Goal: Task Accomplishment & Management: Manage account settings

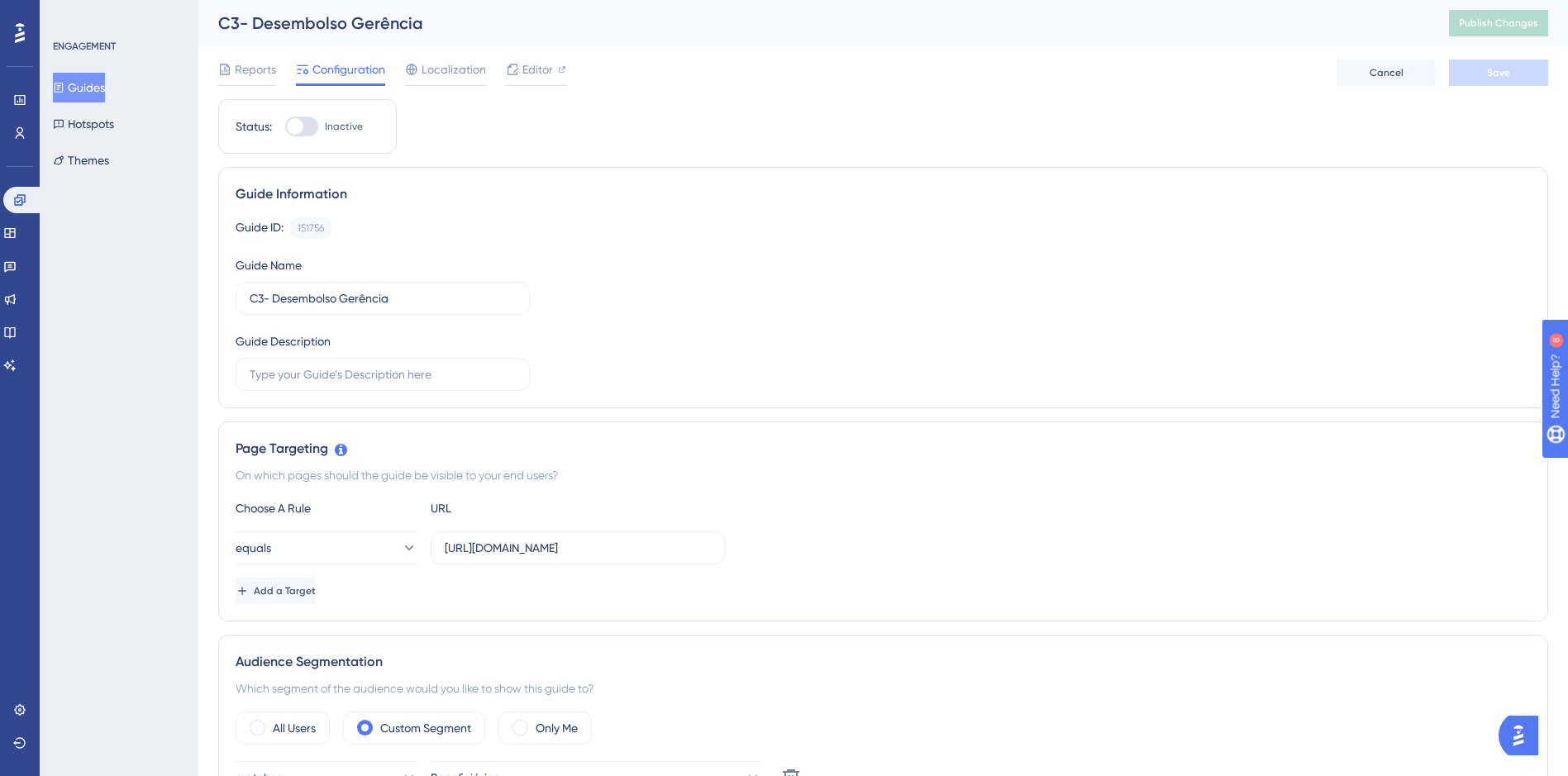
click at [103, 86] on button "Guides" at bounding box center [79, 88] width 52 height 30
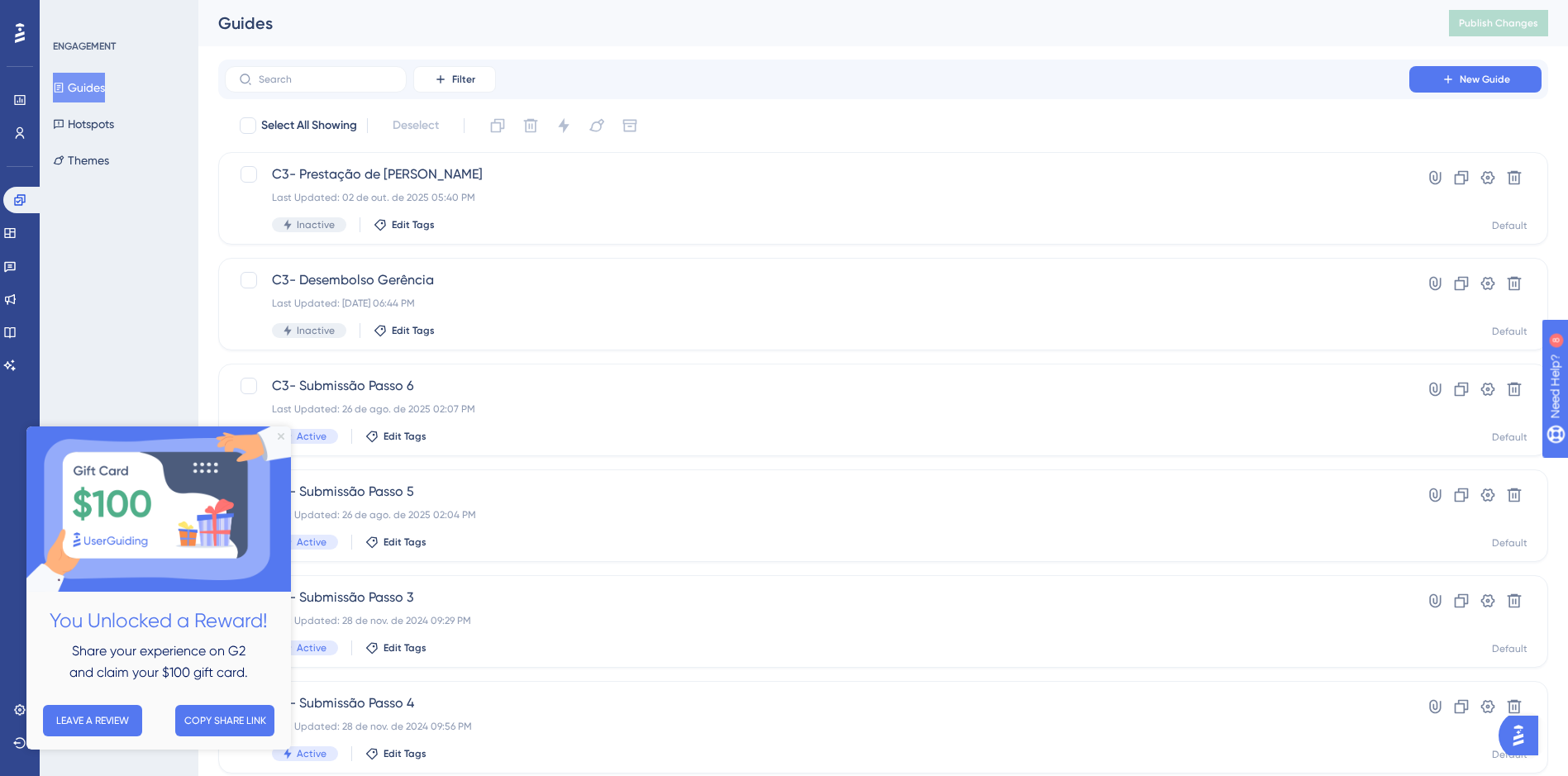
click at [282, 436] on icon "Close Preview" at bounding box center [281, 436] width 6 height 6
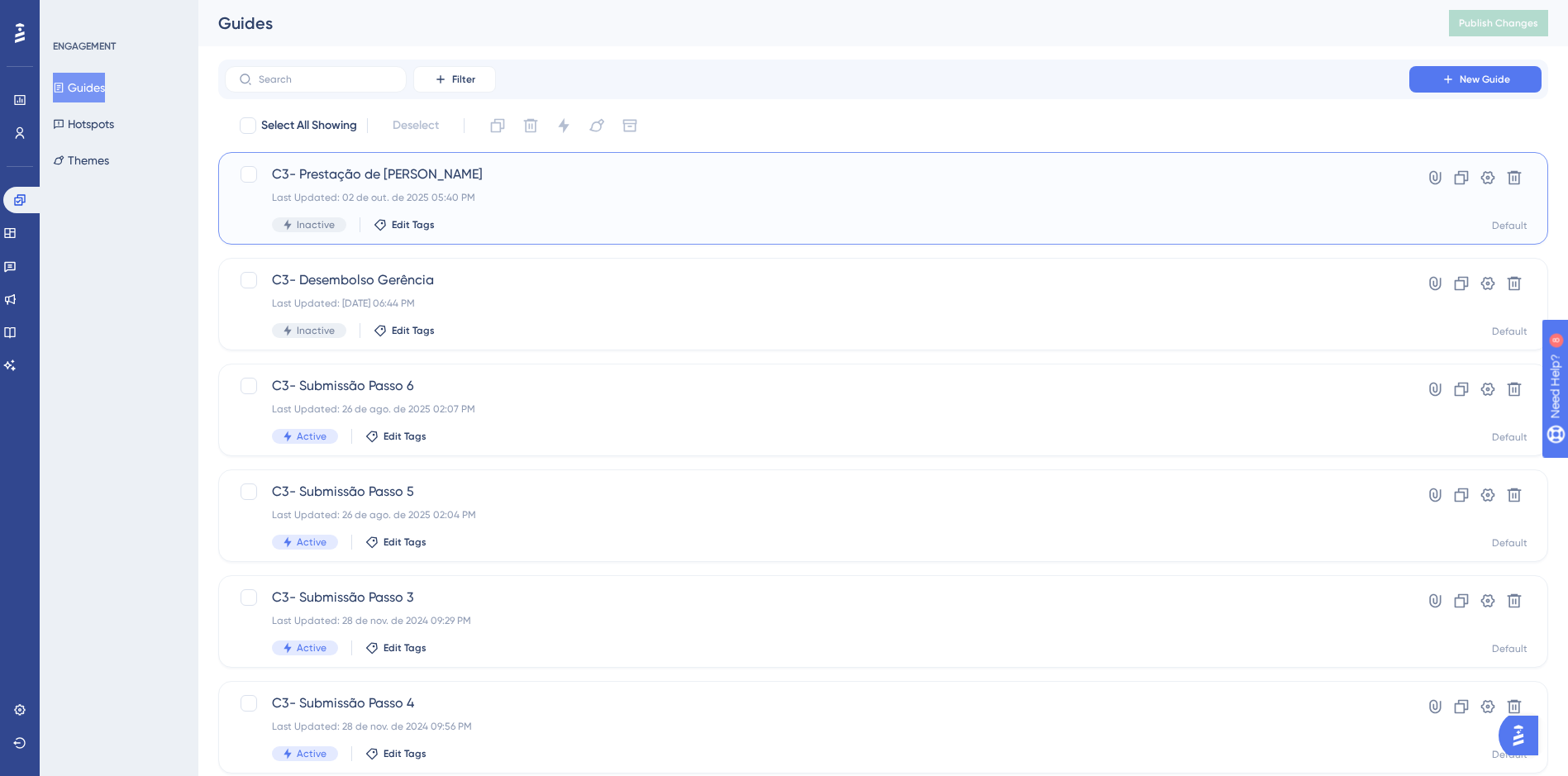
click at [631, 200] on div "Last Updated: 02 de out. de 2025 05:40 PM" at bounding box center [817, 198] width 1090 height 13
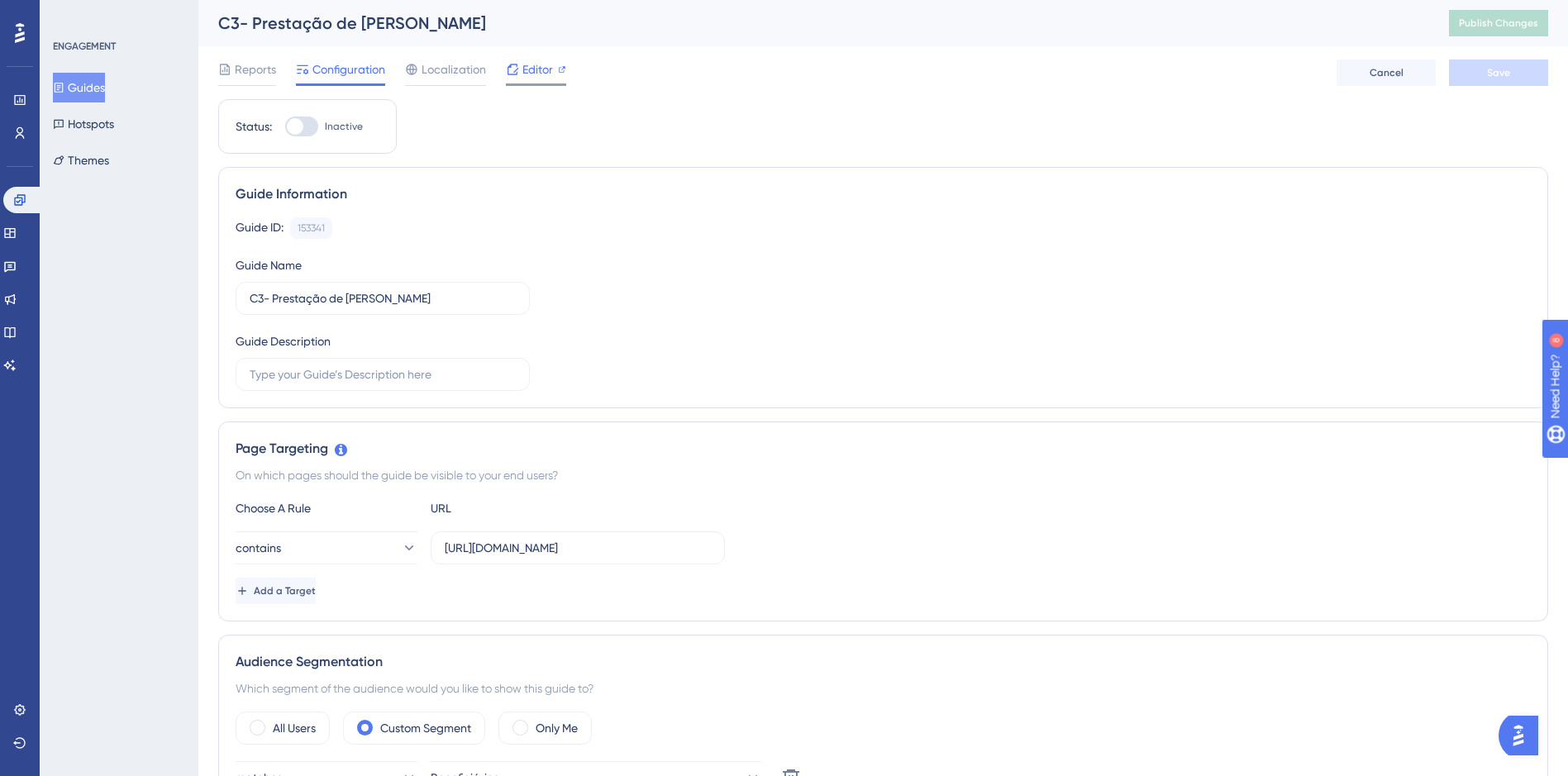
click at [543, 73] on span "Editor" at bounding box center [537, 70] width 30 height 20
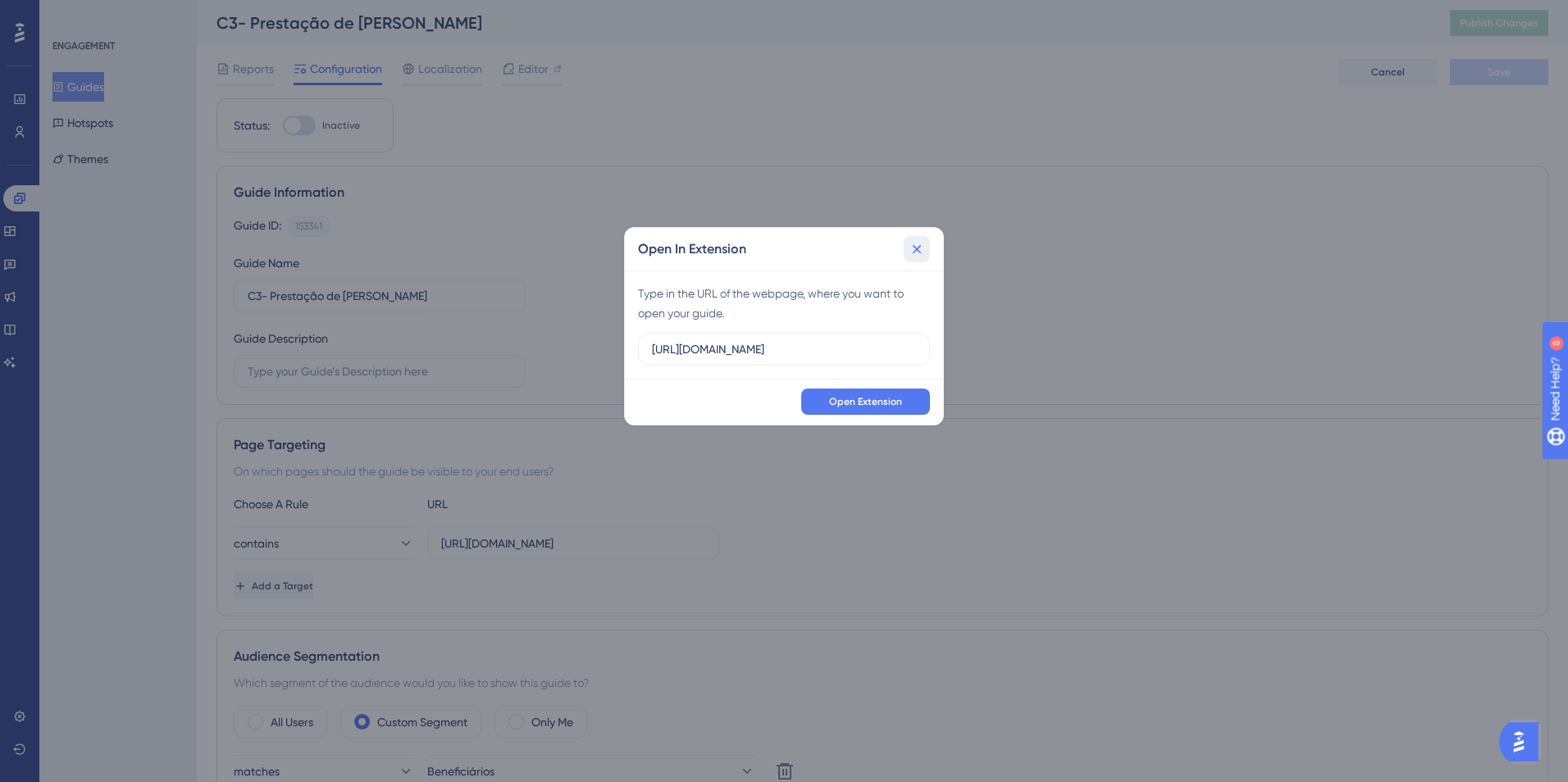
click at [910, 243] on icon at bounding box center [916, 249] width 16 height 16
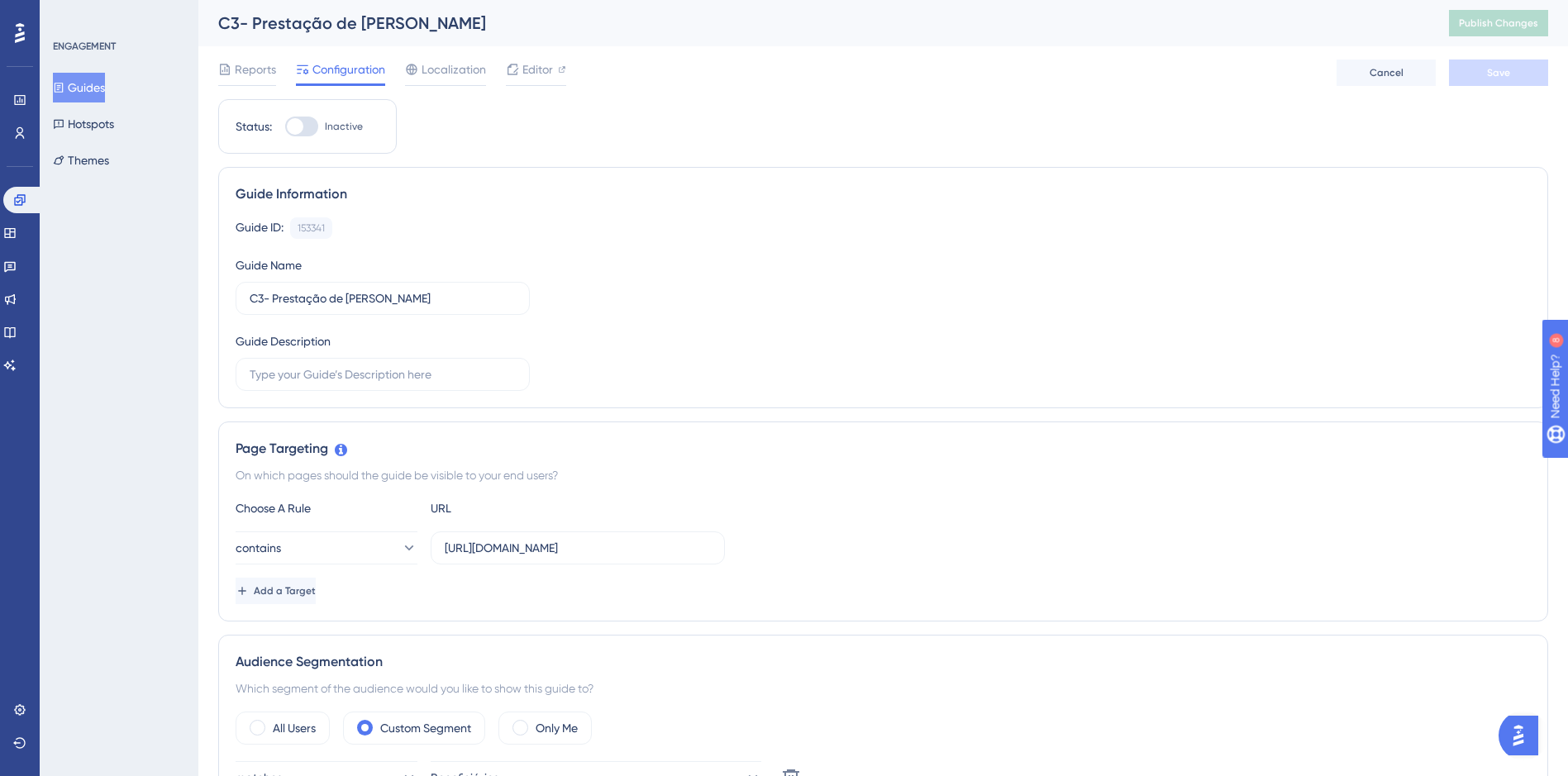
click at [102, 91] on button "Guides" at bounding box center [79, 88] width 52 height 30
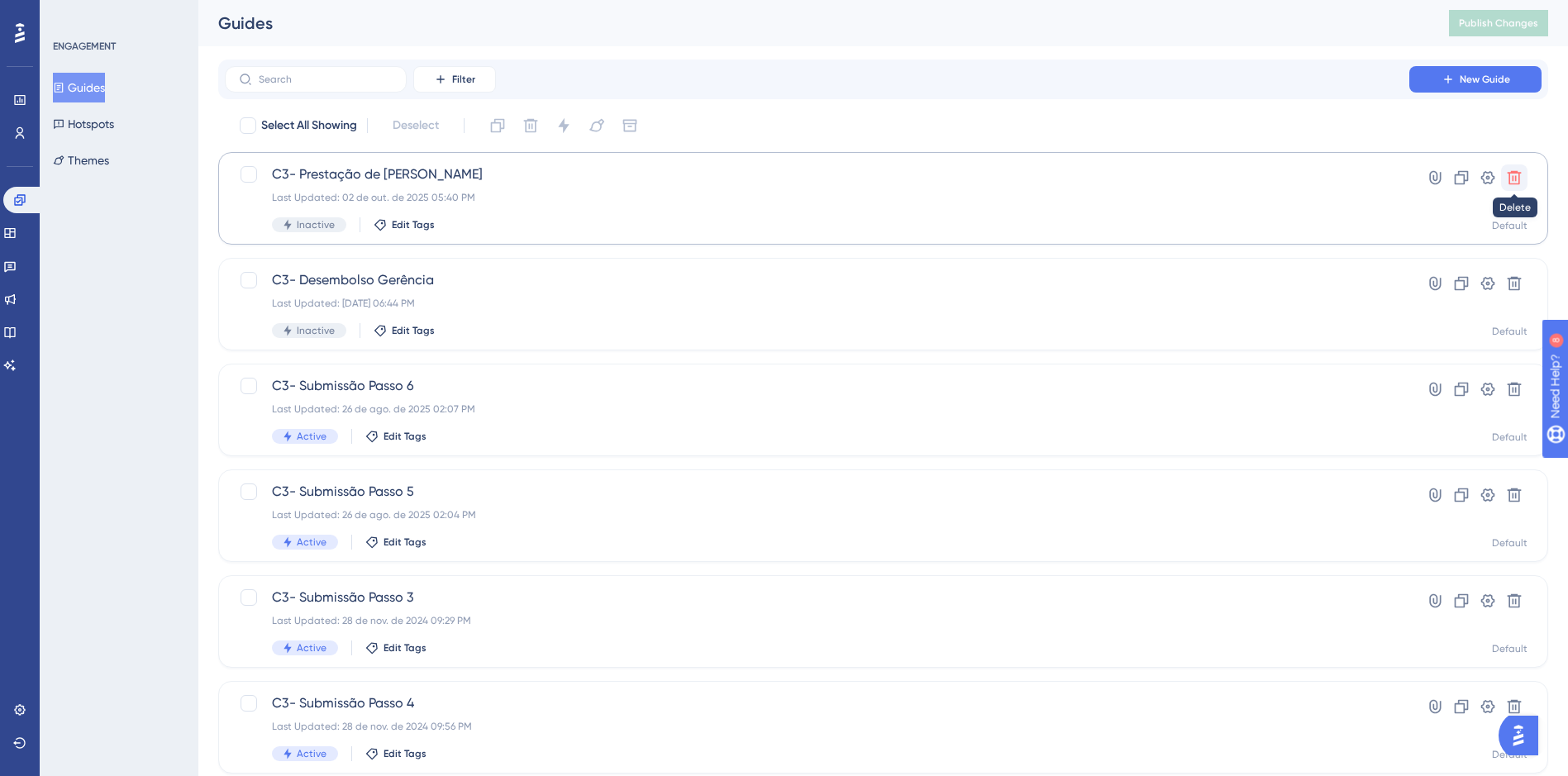
click at [1518, 180] on icon at bounding box center [1514, 178] width 16 height 16
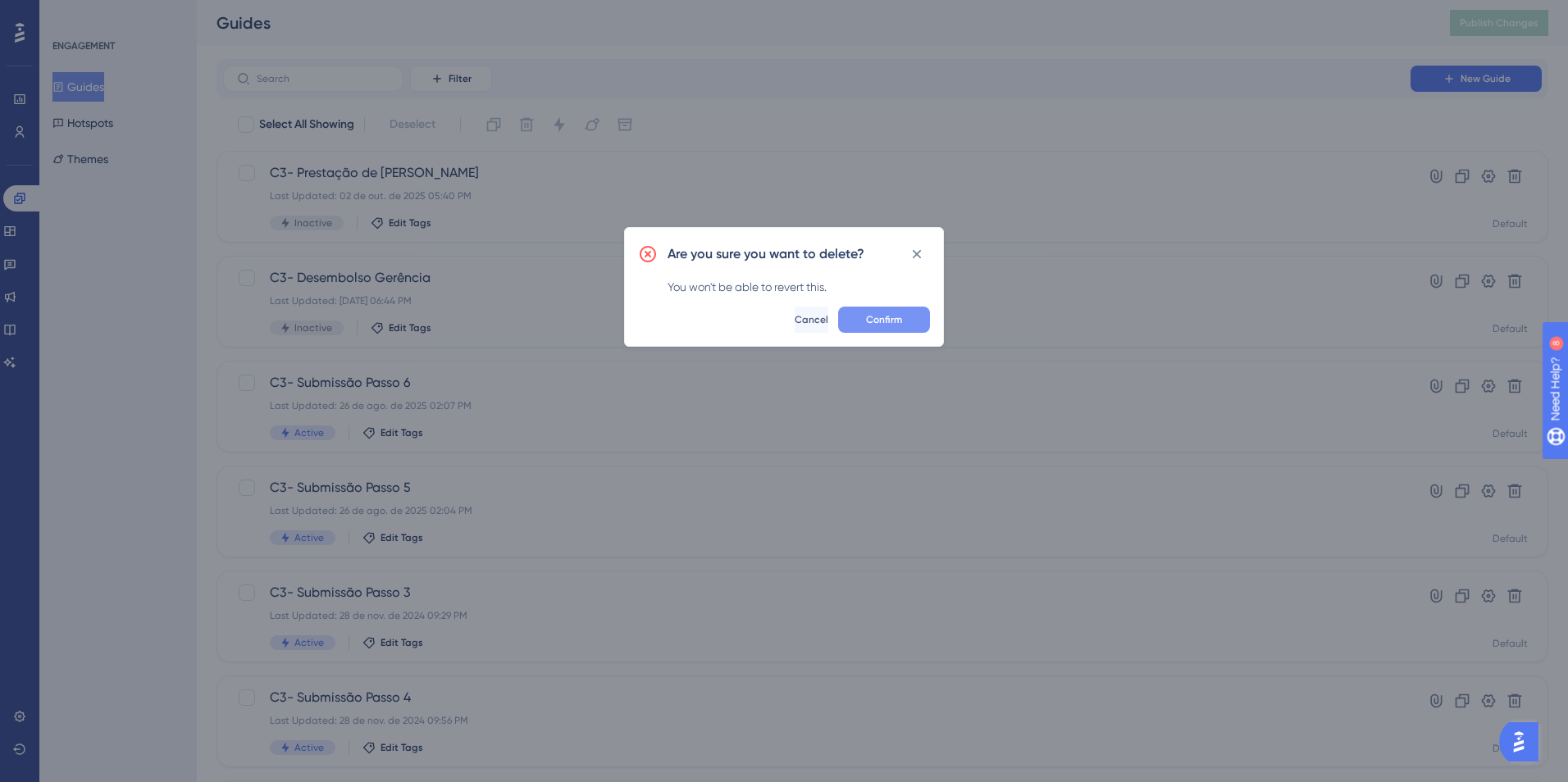
click at [914, 319] on button "Confirm" at bounding box center [883, 319] width 92 height 26
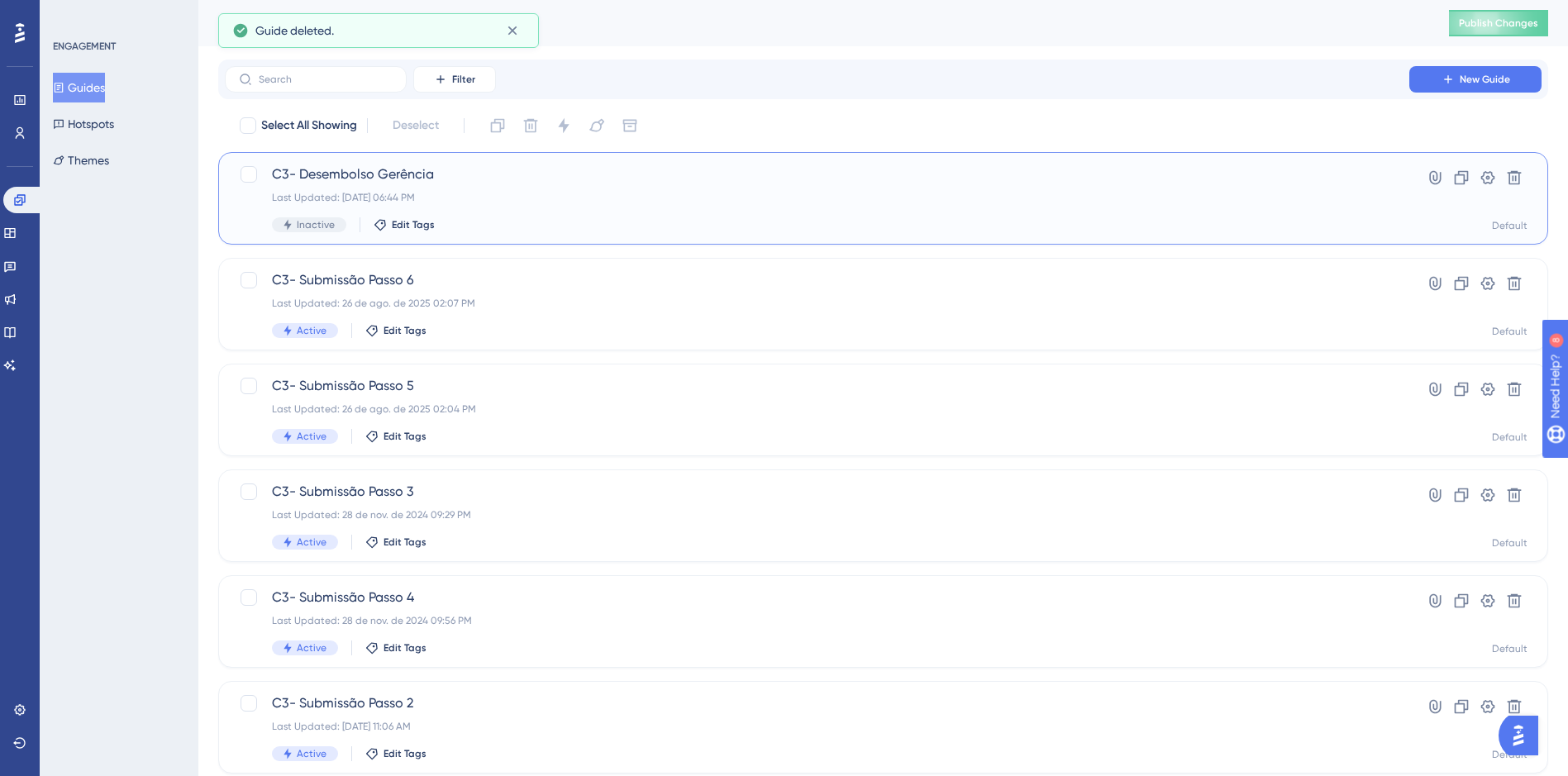
click at [595, 210] on div "C3- Desembolso Gerência Last Updated: [DATE] 06:44 PM Inactive Edit Tags" at bounding box center [817, 199] width 1090 height 68
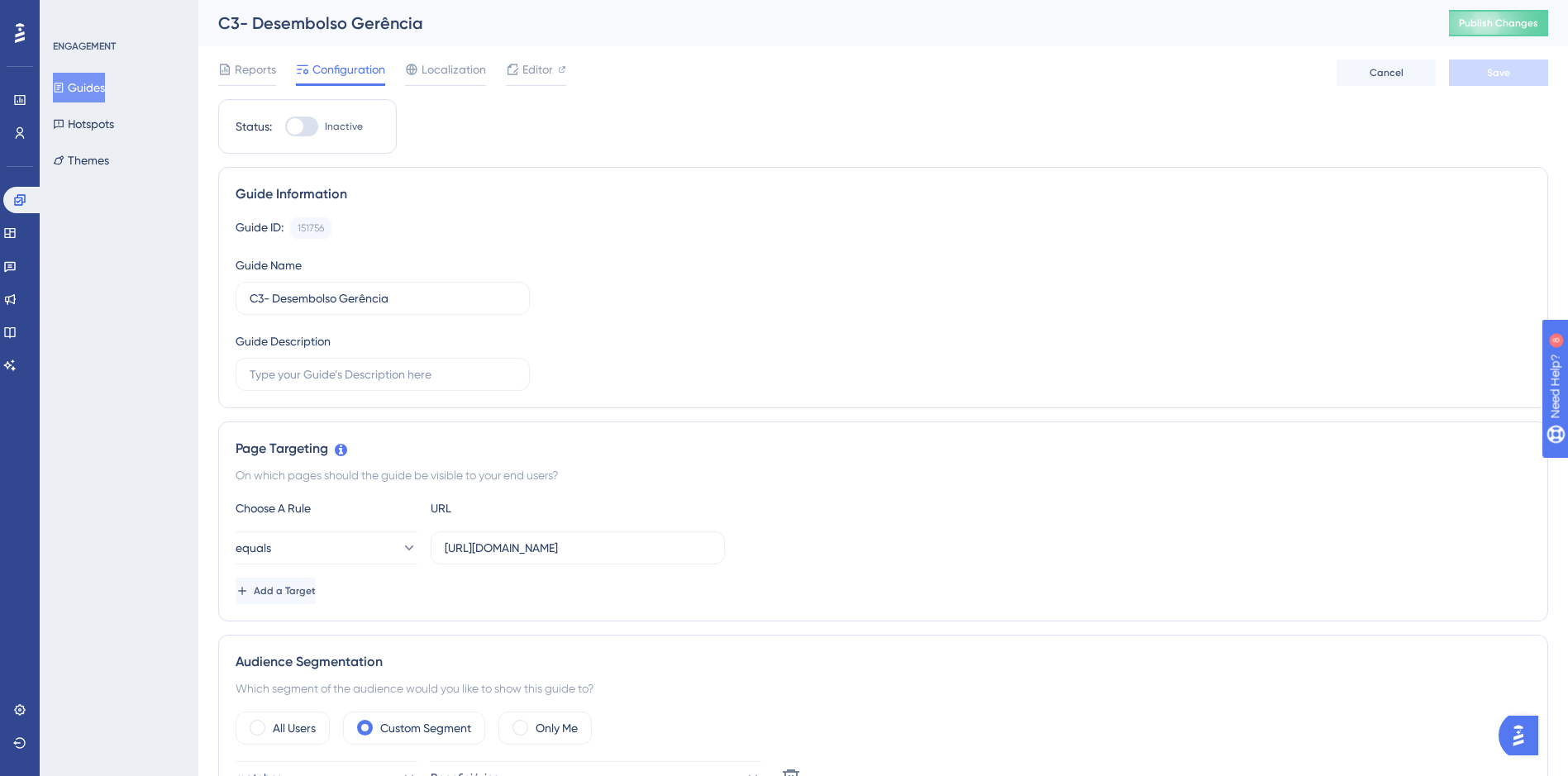
click at [97, 90] on button "Guides" at bounding box center [79, 88] width 52 height 30
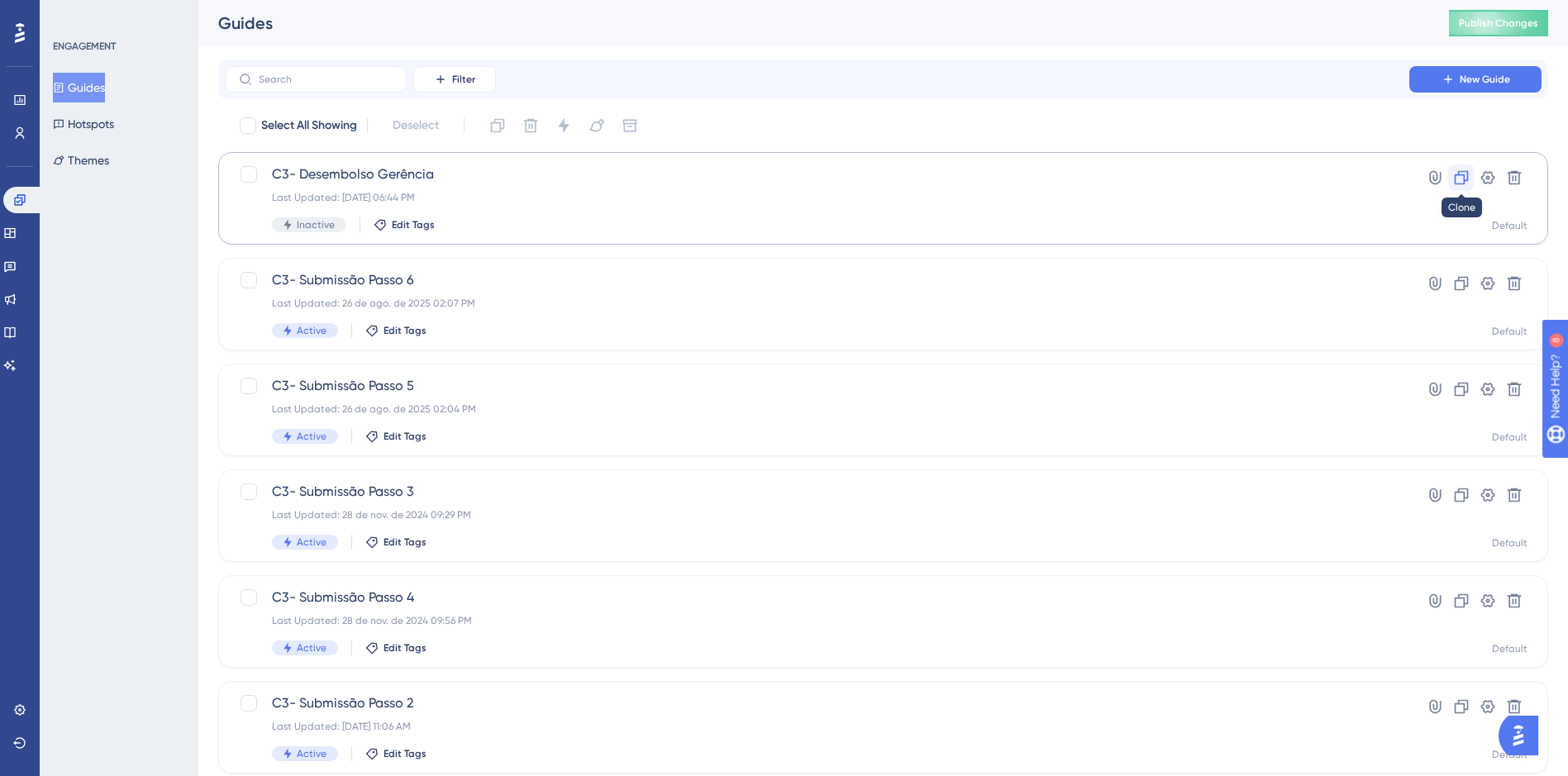
click at [1455, 179] on icon at bounding box center [1461, 178] width 14 height 14
click at [606, 182] on span "Copy - C3- Desembolso Gerência" at bounding box center [817, 175] width 1090 height 20
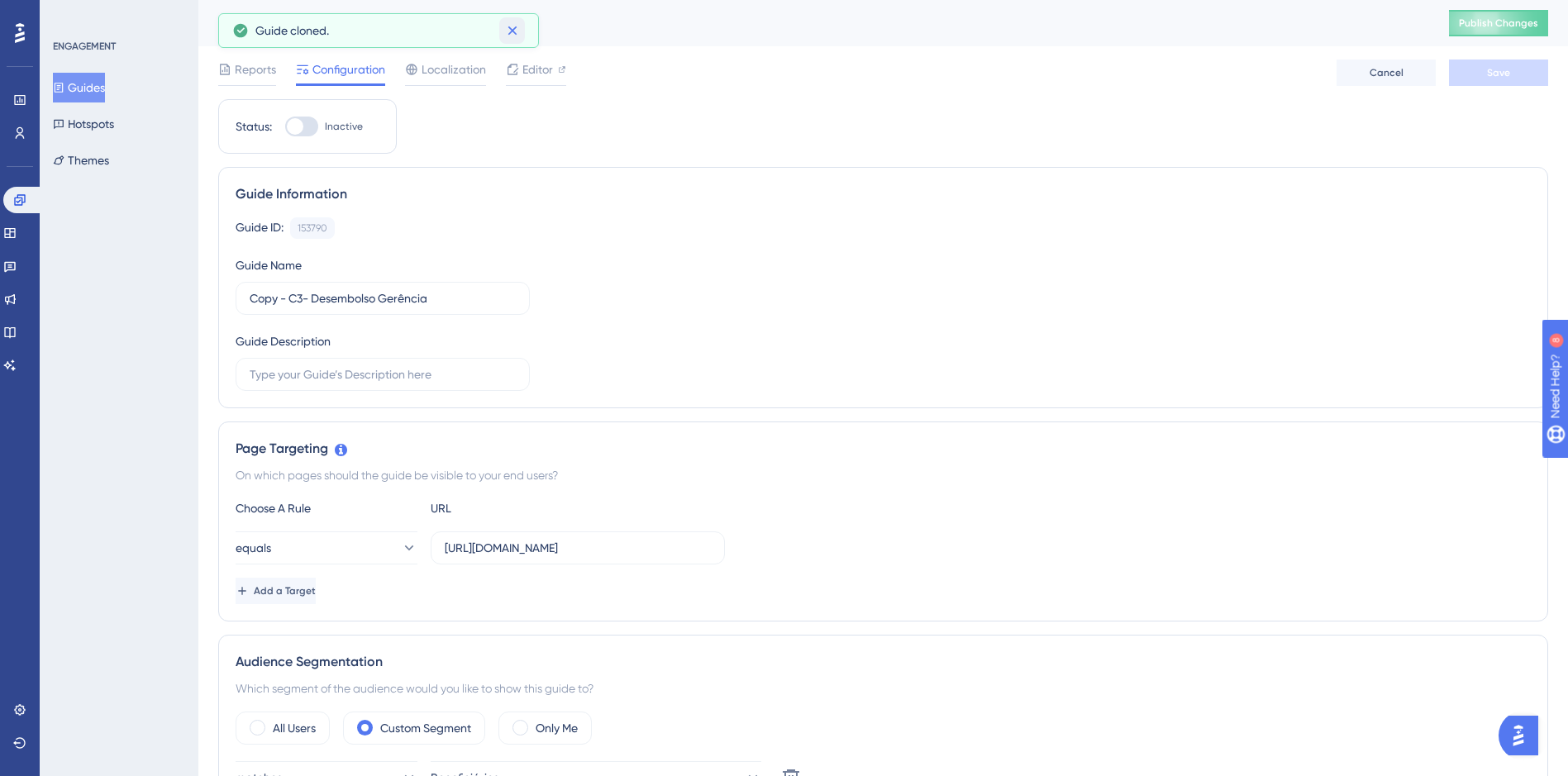
click at [511, 35] on icon at bounding box center [512, 30] width 16 height 16
click at [321, 30] on div "Copy - C3- Desembolso Gerência" at bounding box center [813, 23] width 1189 height 23
drag, startPoint x: 275, startPoint y: 19, endPoint x: 209, endPoint y: 18, distance: 66.0
click at [209, 18] on div "Copy - C3- Desembolso Gerência Publish Changes" at bounding box center [883, 23] width 1369 height 47
drag, startPoint x: 209, startPoint y: 18, endPoint x: 437, endPoint y: 32, distance: 228.4
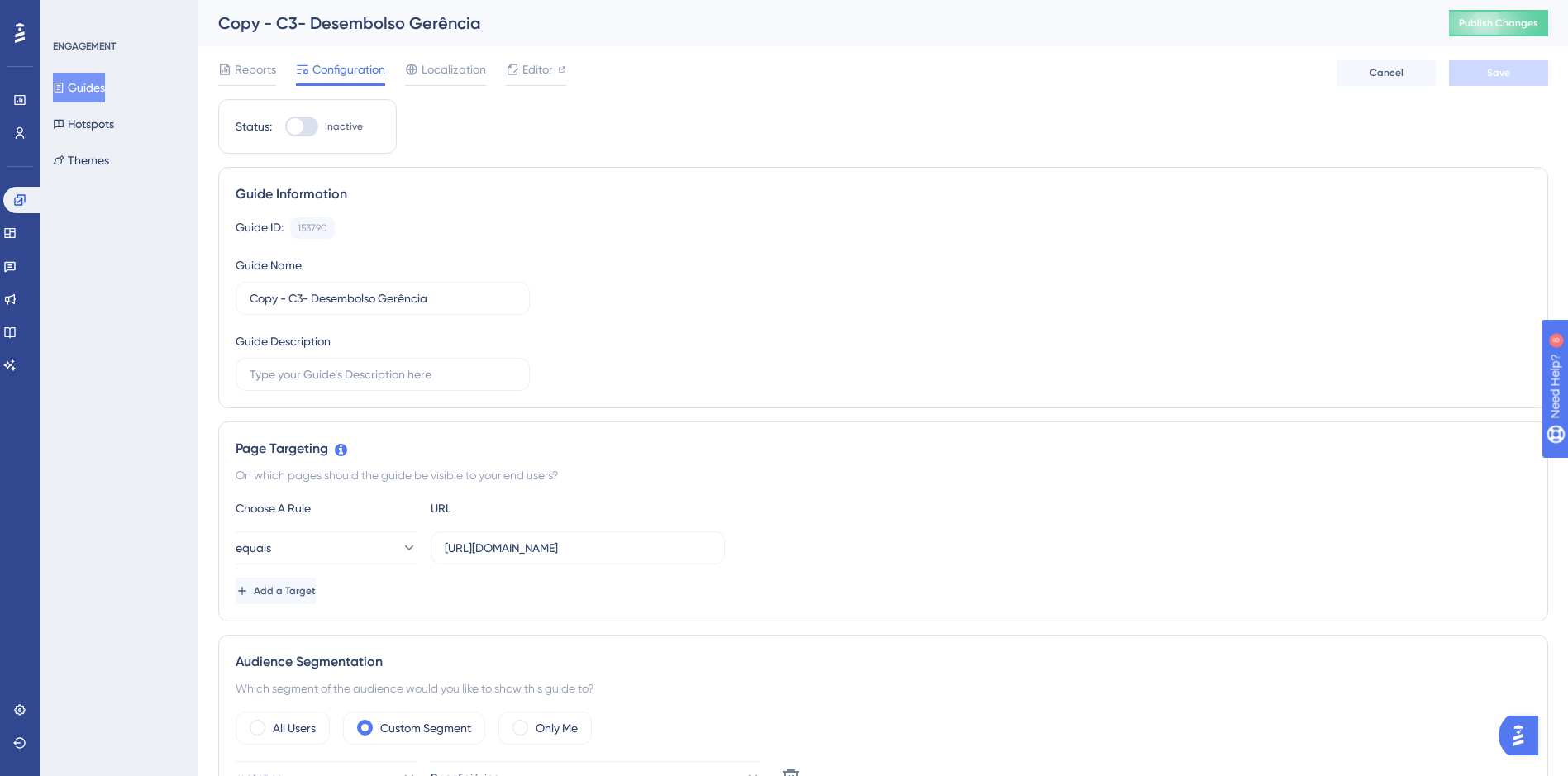
click at [437, 32] on div "Copy - C3- Desembolso Gerência" at bounding box center [813, 23] width 1189 height 23
drag, startPoint x: 288, startPoint y: 299, endPoint x: 232, endPoint y: 288, distance: 57.1
click at [232, 288] on div "Guide Information Guide ID: 153790 Copy Guide Name Copy - C3- Desembolso Gerênc…" at bounding box center [884, 288] width 1330 height 242
drag, startPoint x: 287, startPoint y: 296, endPoint x: 403, endPoint y: 304, distance: 116.3
click at [403, 304] on input "C3- Desembolso Gerência" at bounding box center [382, 298] width 266 height 18
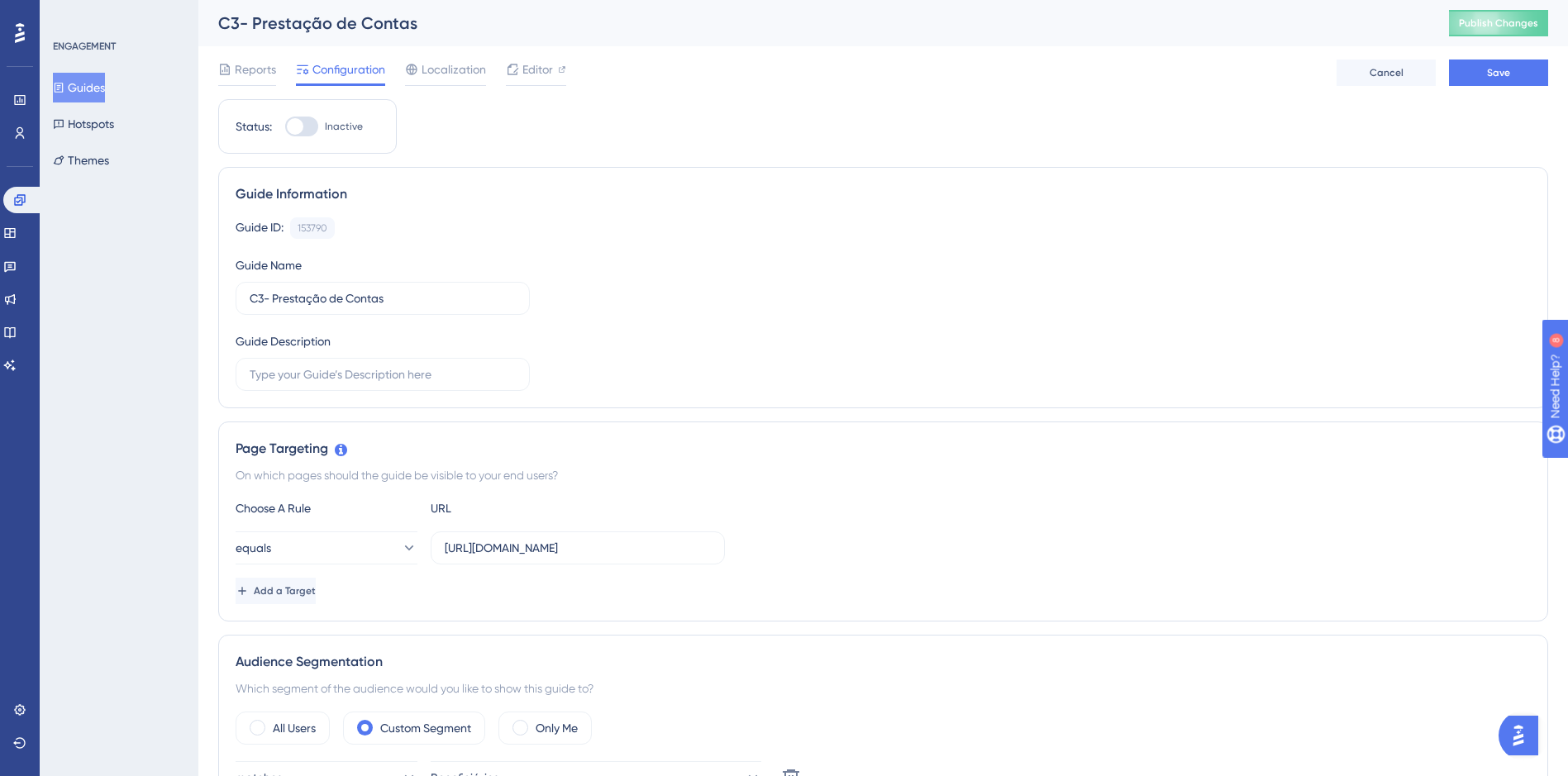
click at [671, 312] on div "Guide ID: 153790 Copy Guide Name C3- Prestação de Contas Guide Description" at bounding box center [884, 305] width 1295 height 174
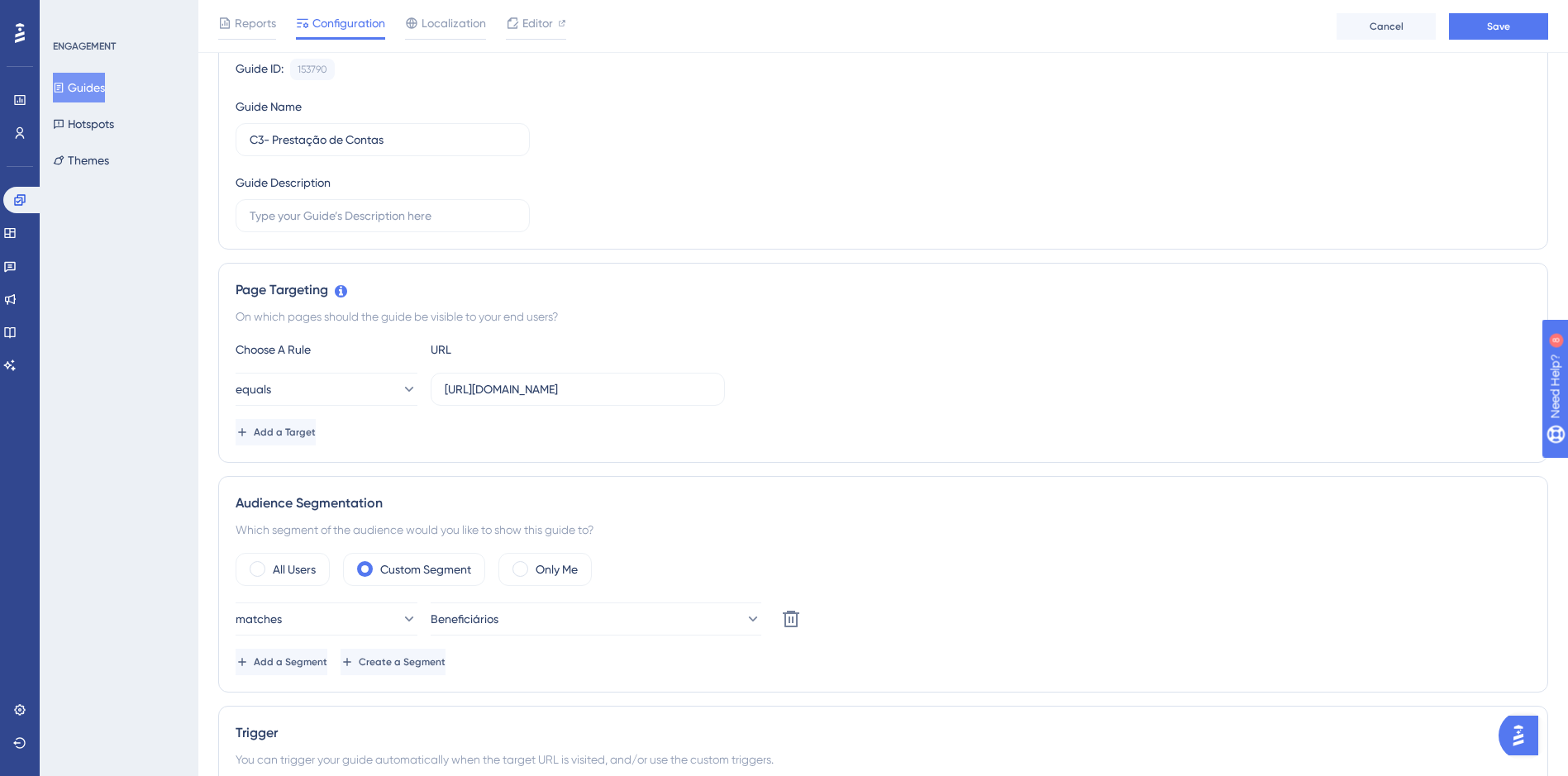
click at [103, 89] on button "Guides" at bounding box center [79, 88] width 52 height 30
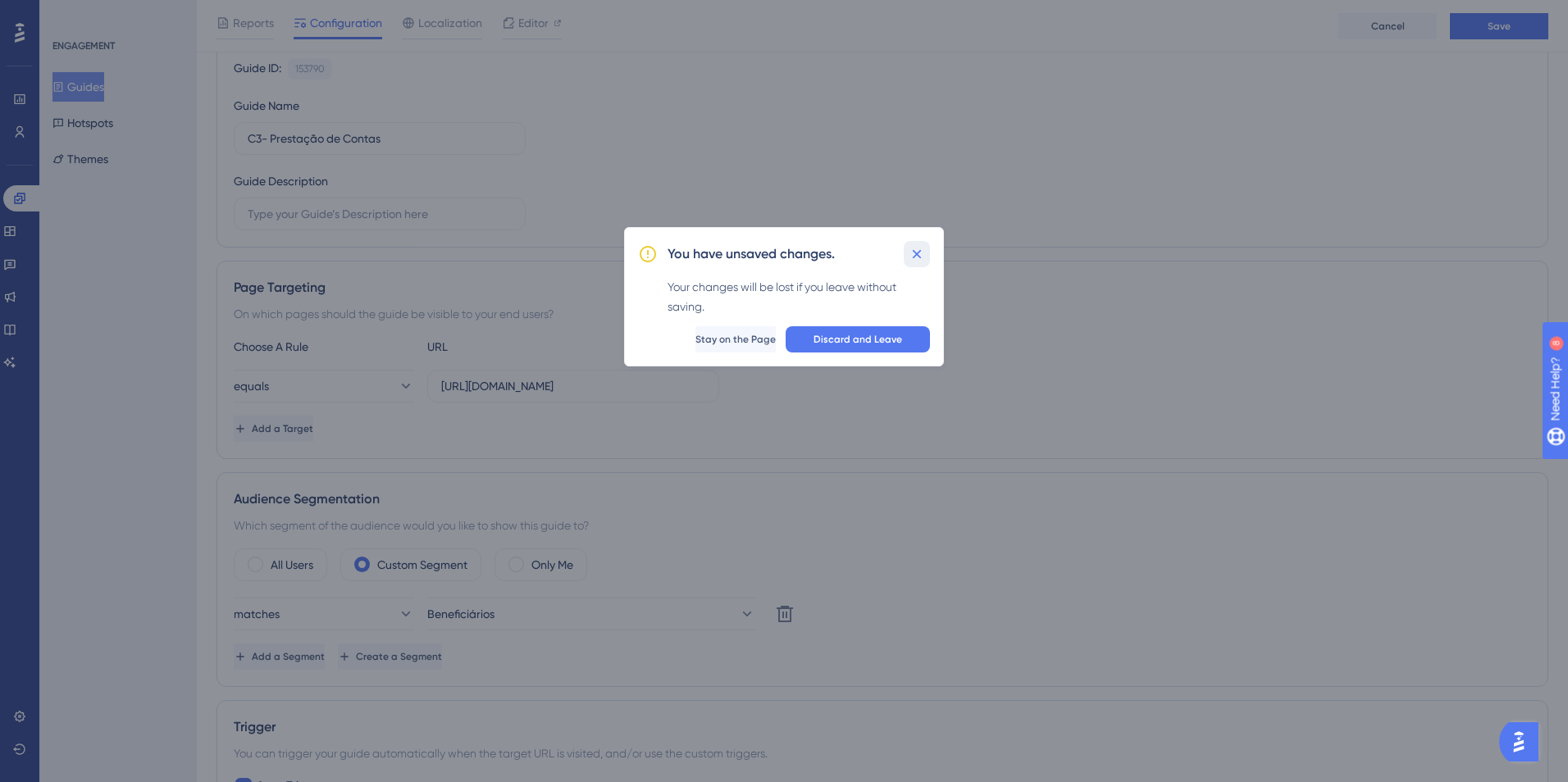
click at [919, 249] on icon at bounding box center [916, 254] width 16 height 16
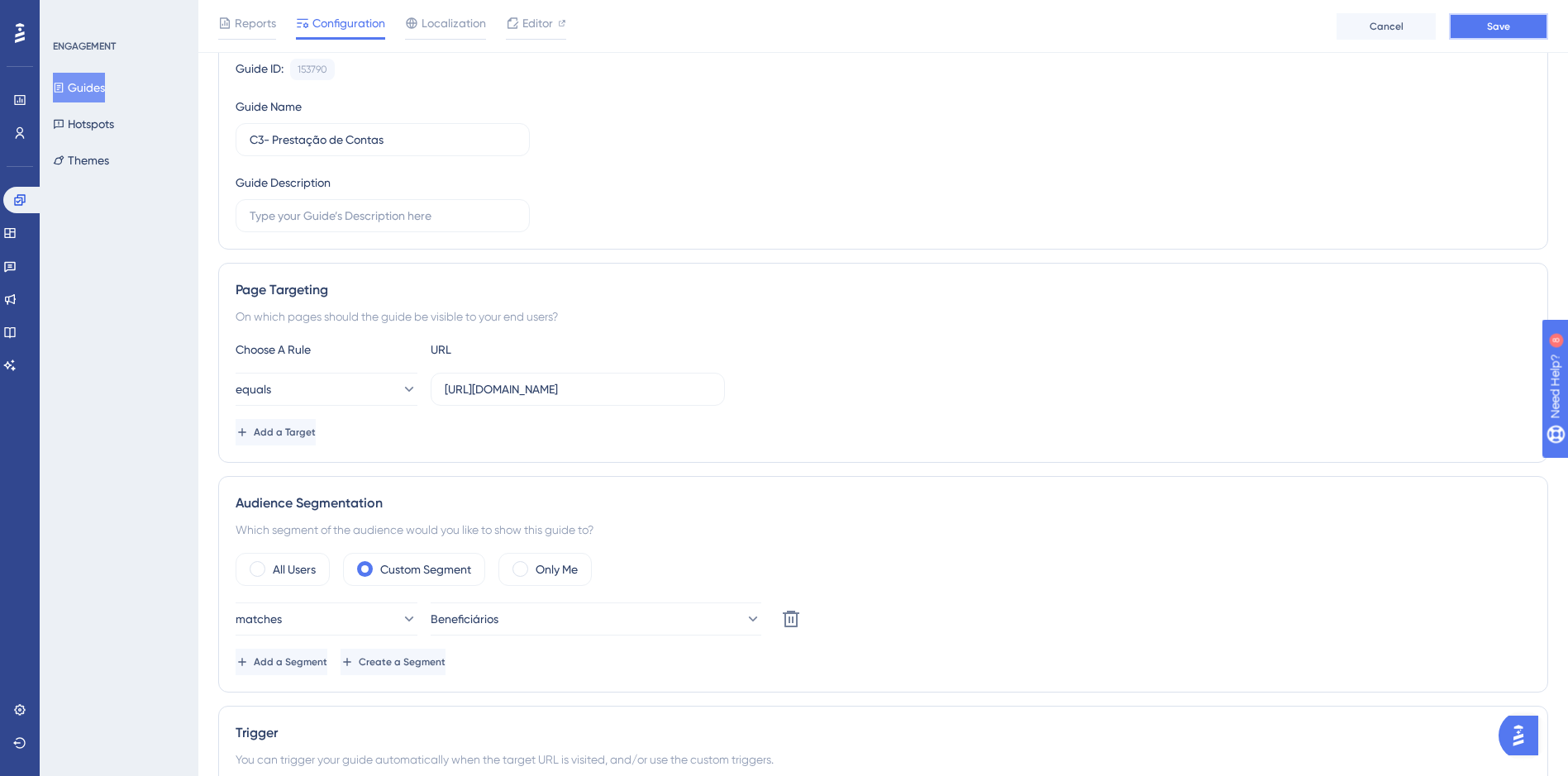
click at [1495, 14] on button "Save" at bounding box center [1498, 26] width 99 height 27
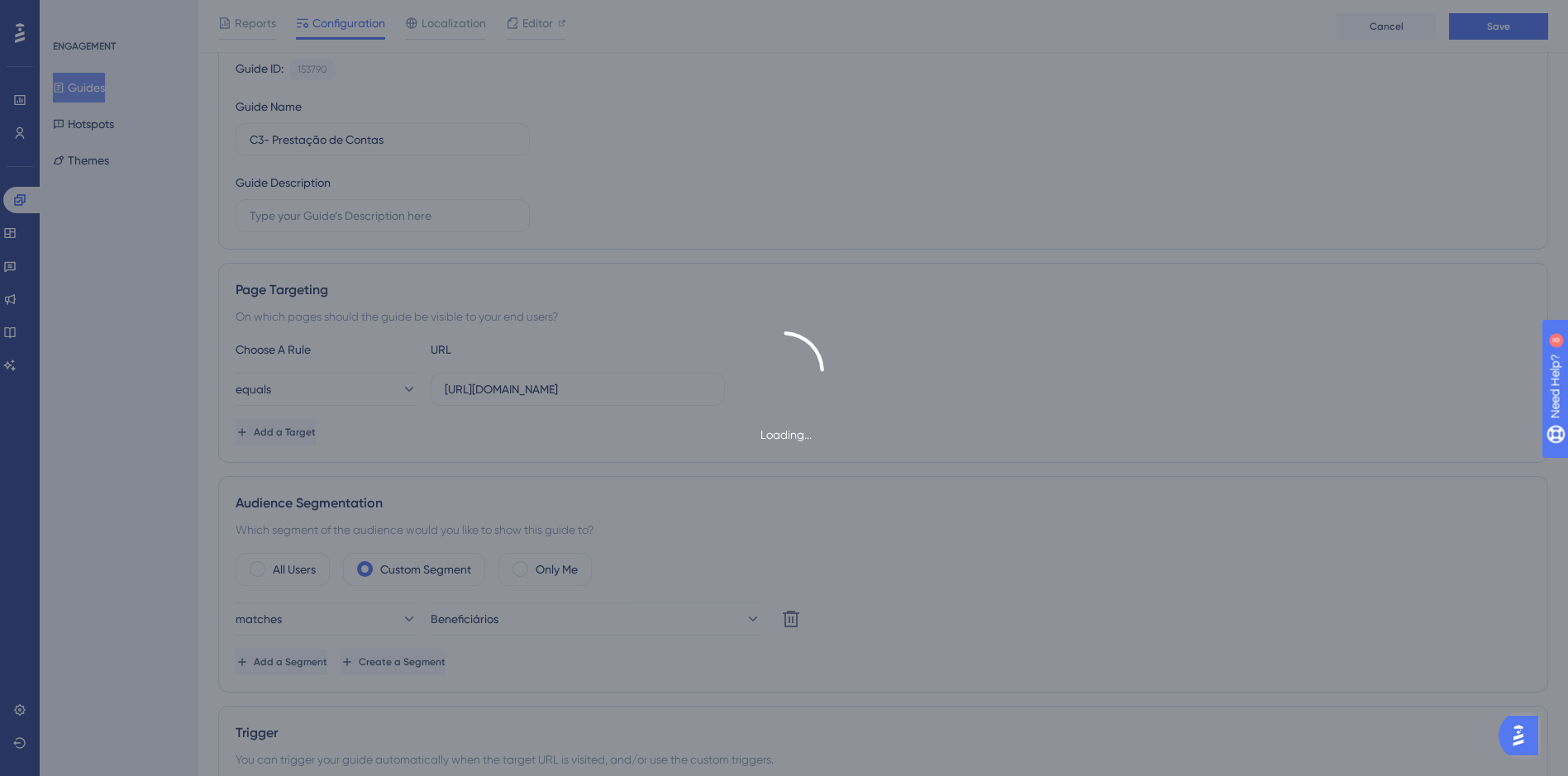
type input "C3- Prestação de Contas"
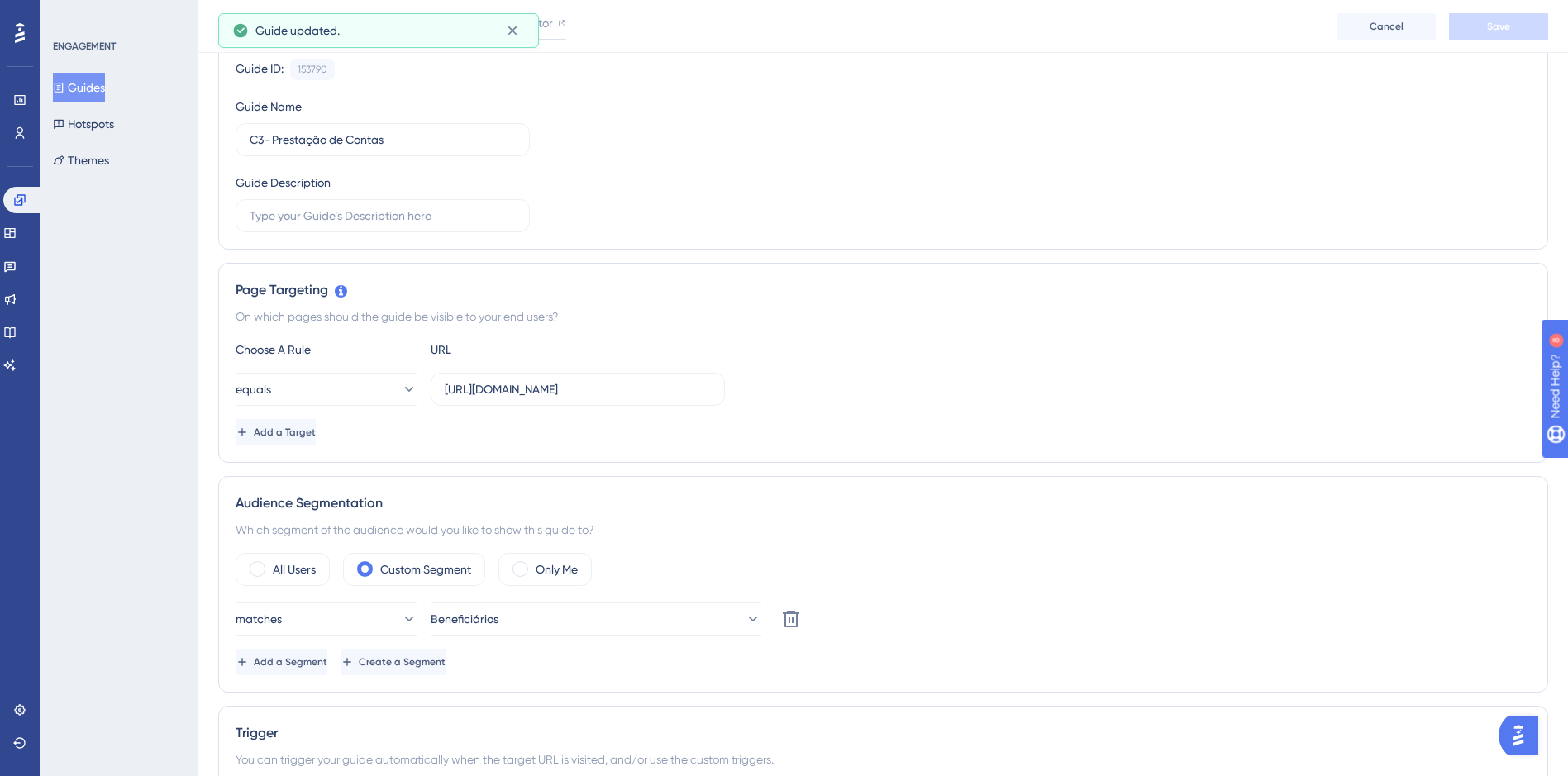
click at [105, 77] on button "Guides" at bounding box center [79, 88] width 52 height 30
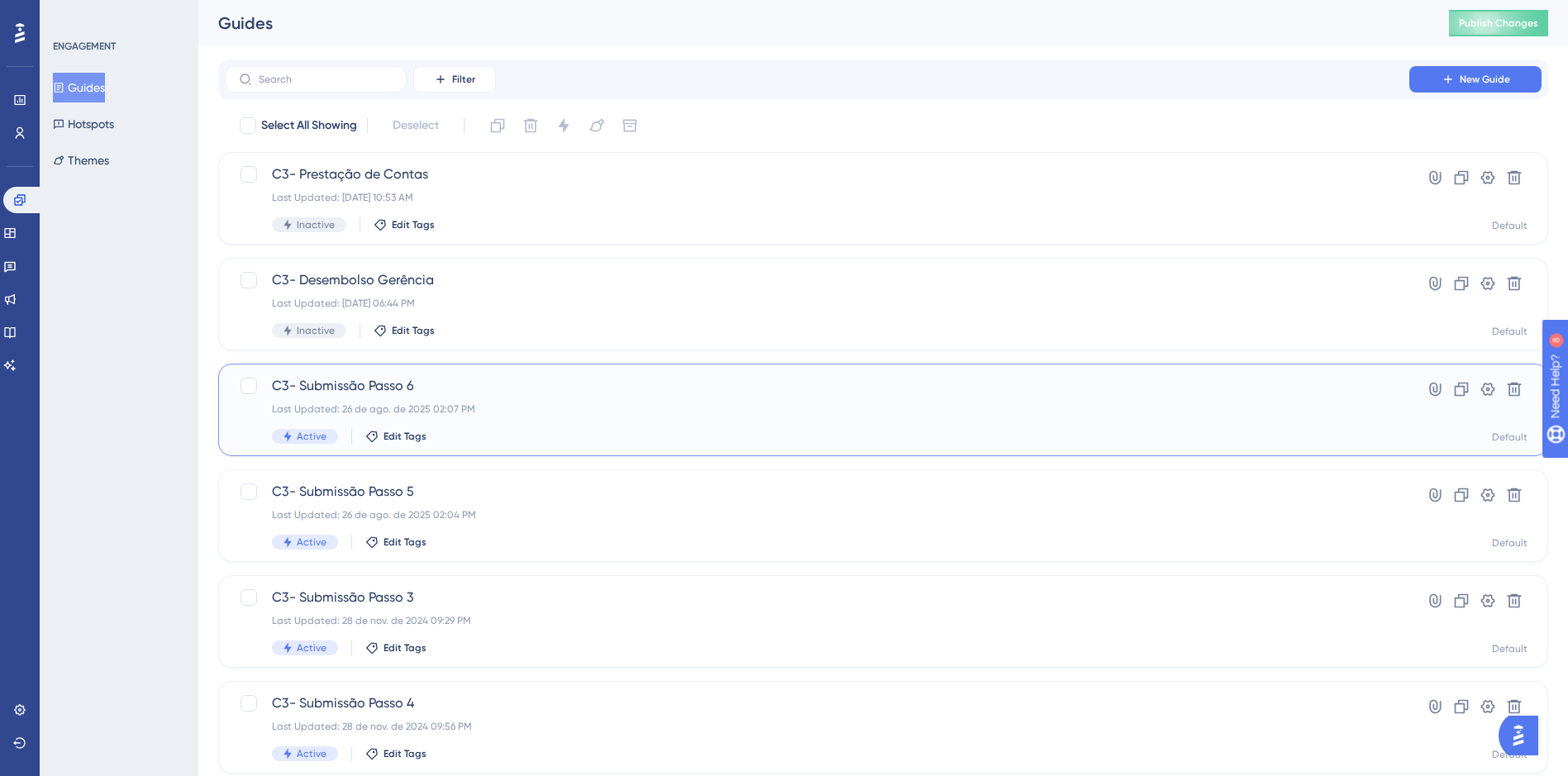
click at [622, 411] on div "Last Updated: 26 de ago. de 2025 02:07 PM" at bounding box center [817, 409] width 1090 height 13
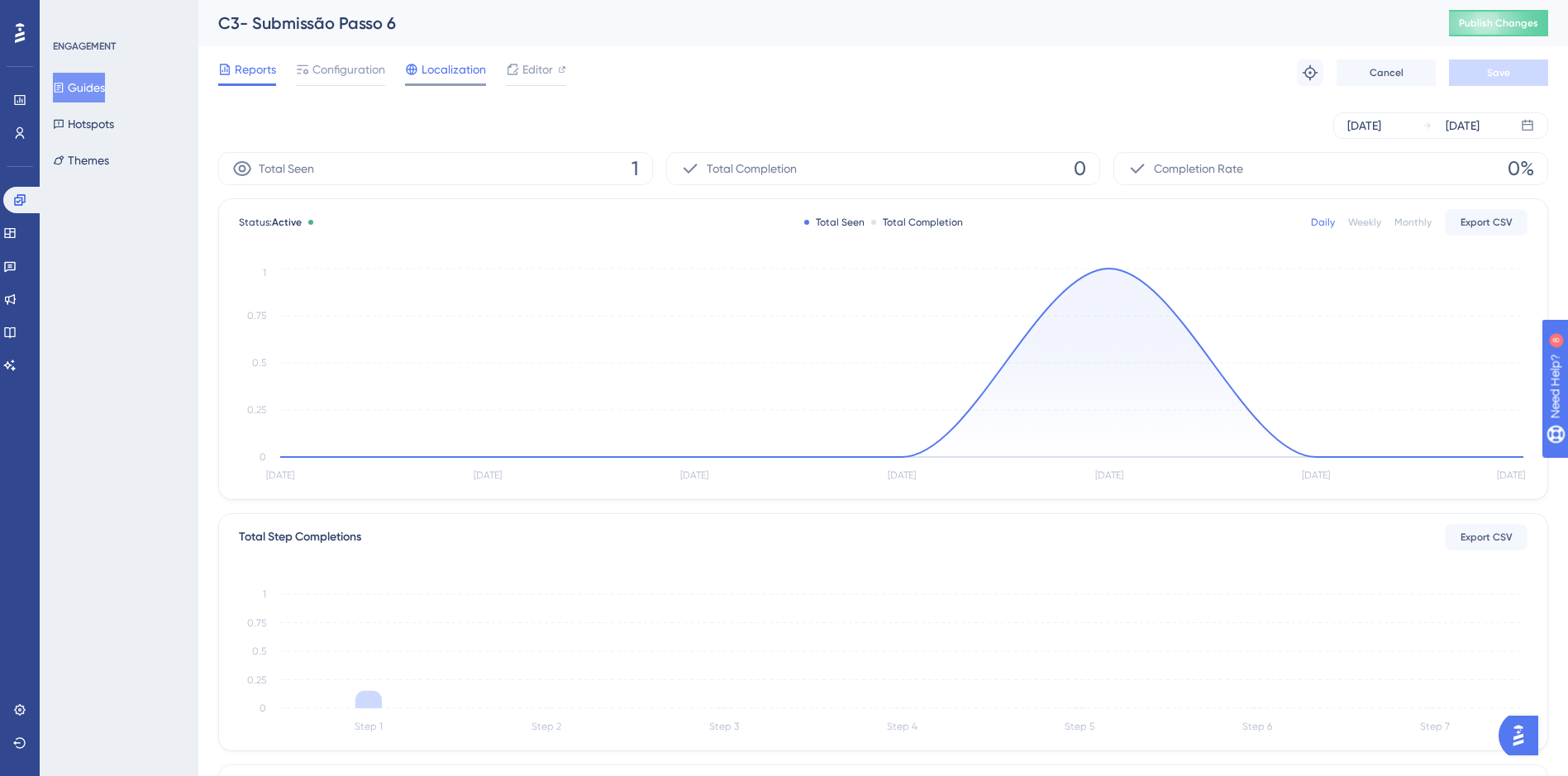
click at [423, 73] on span "Localization" at bounding box center [454, 70] width 64 height 20
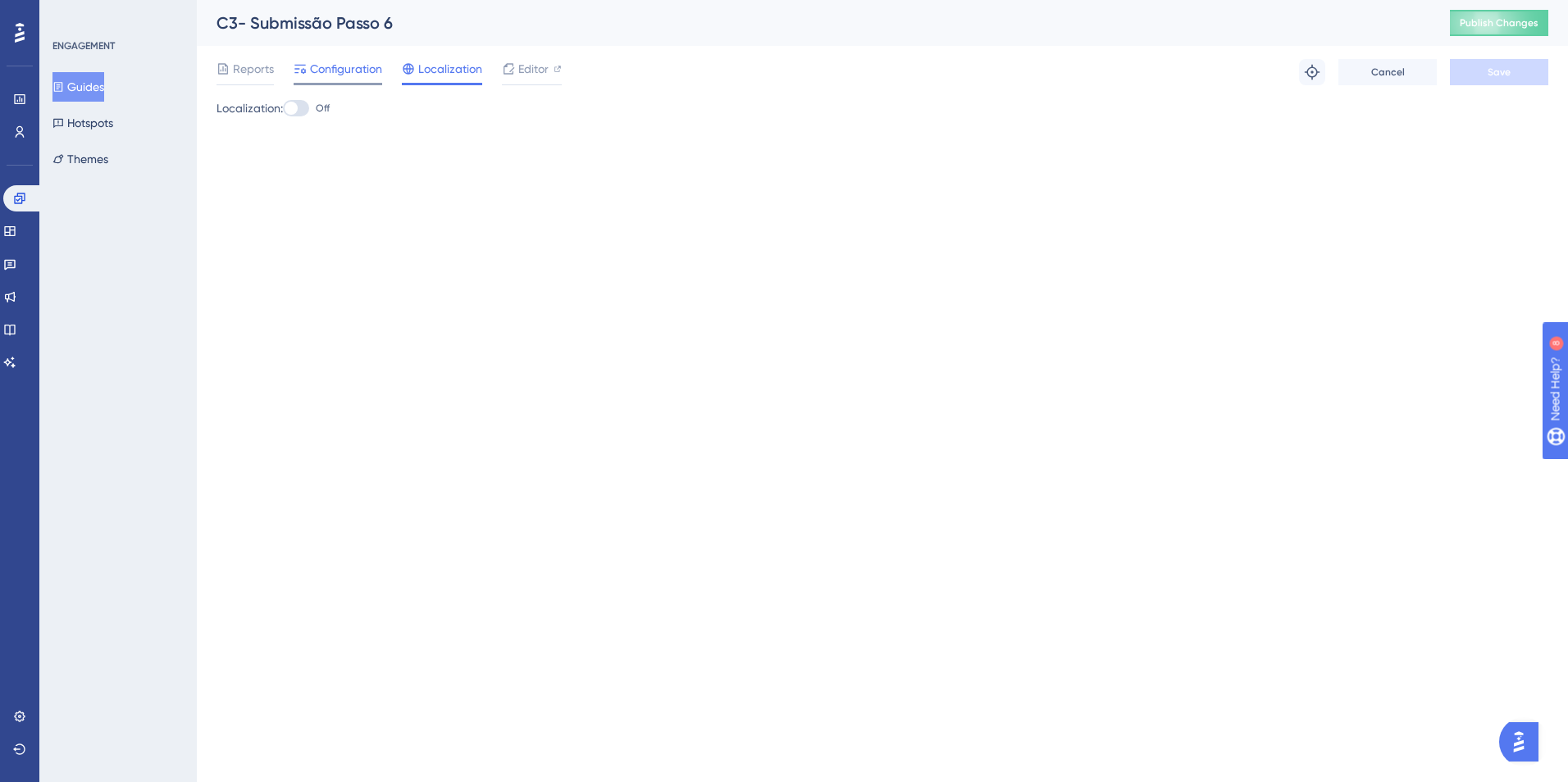
click at [348, 70] on span "Configuration" at bounding box center [347, 69] width 73 height 20
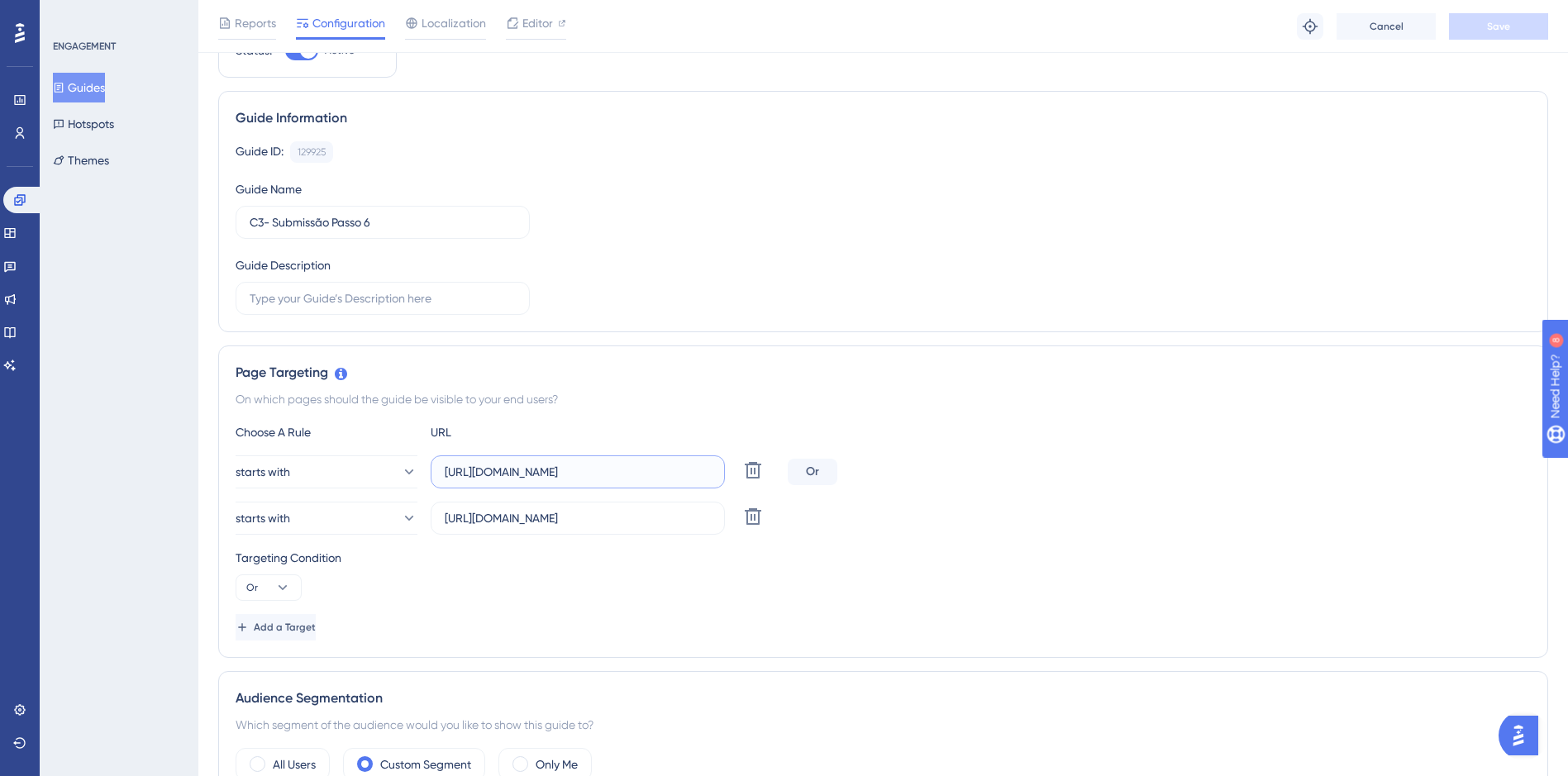
scroll to position [0, 81]
drag, startPoint x: 698, startPoint y: 476, endPoint x: 727, endPoint y: 480, distance: 29.3
click at [727, 480] on div "starts with [URL][DOMAIN_NAME] [GEOGRAPHIC_DATA]" at bounding box center [509, 472] width 545 height 33
drag, startPoint x: 702, startPoint y: 522, endPoint x: 715, endPoint y: 526, distance: 13.6
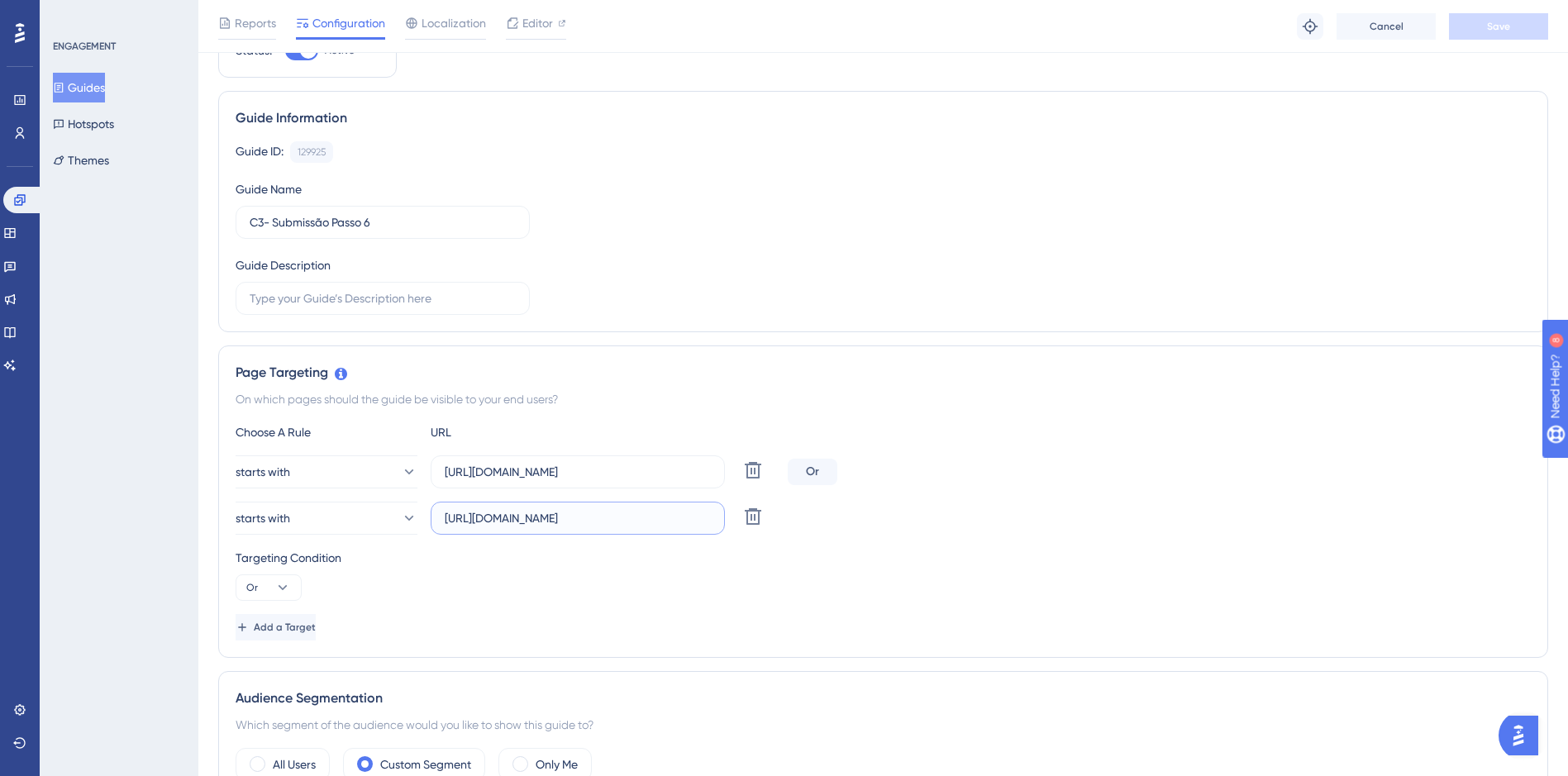
click at [715, 526] on label "[URL][DOMAIN_NAME]" at bounding box center [578, 518] width 295 height 33
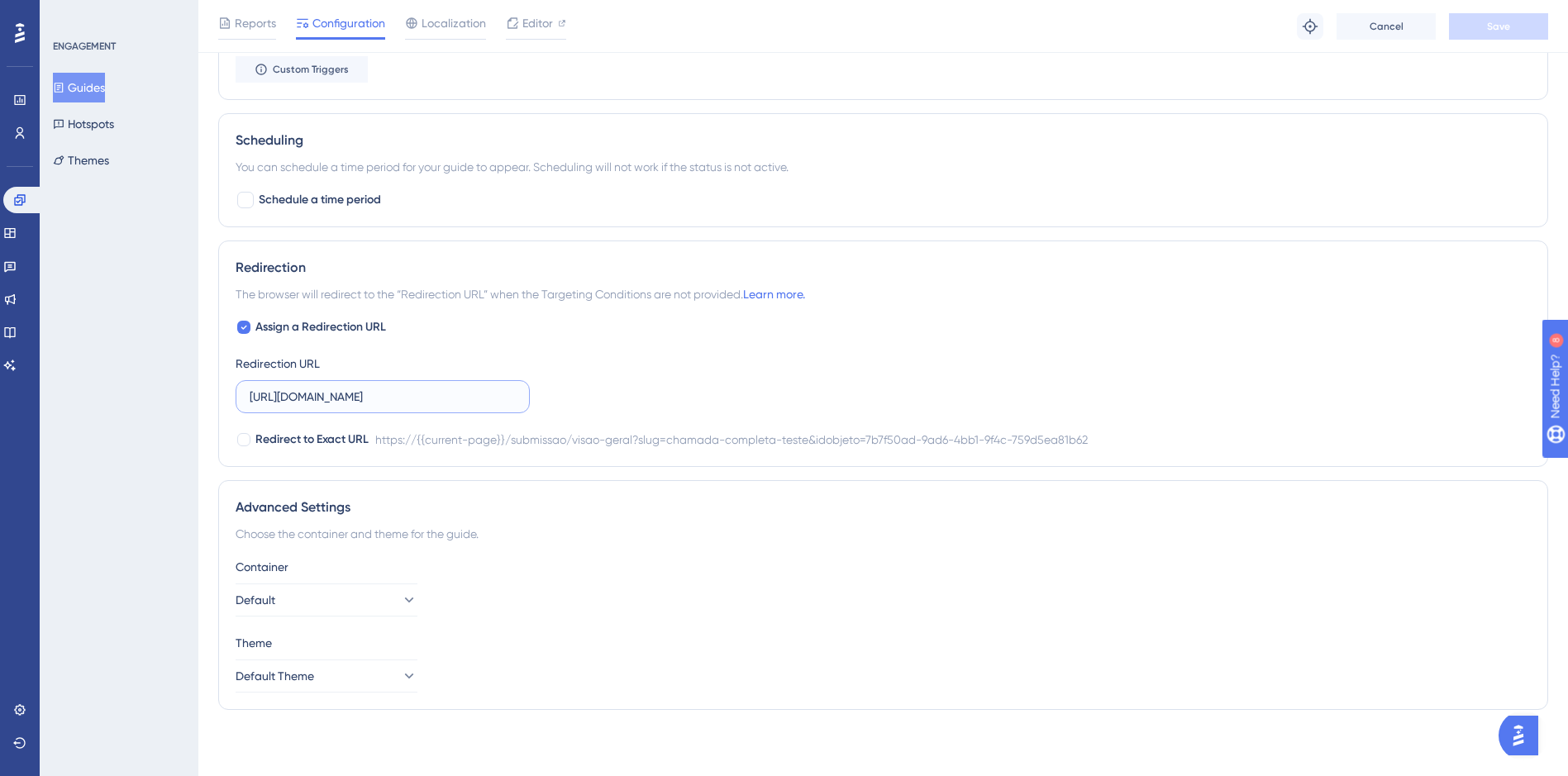
scroll to position [0, 0]
drag, startPoint x: 488, startPoint y: 393, endPoint x: 349, endPoint y: 411, distance: 140.2
click at [349, 411] on label "[URL][DOMAIN_NAME]" at bounding box center [383, 397] width 295 height 33
click at [701, 394] on div "Assign a Redirection URL Redirection URL [URL][DOMAIN_NAME] Redirect to Exact U…" at bounding box center [884, 383] width 1295 height 133
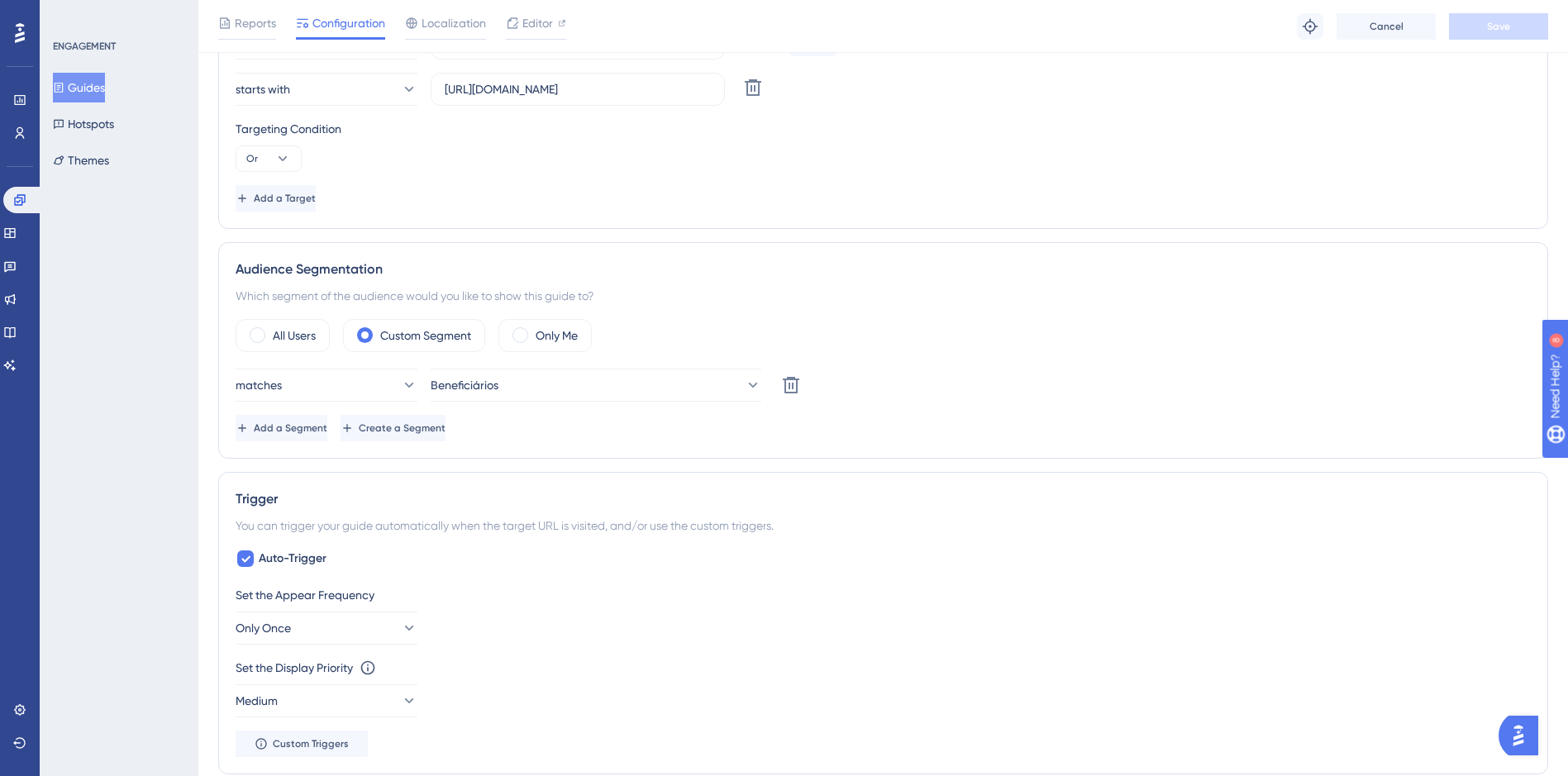
scroll to position [277, 0]
